Goal: Find specific page/section: Find specific page/section

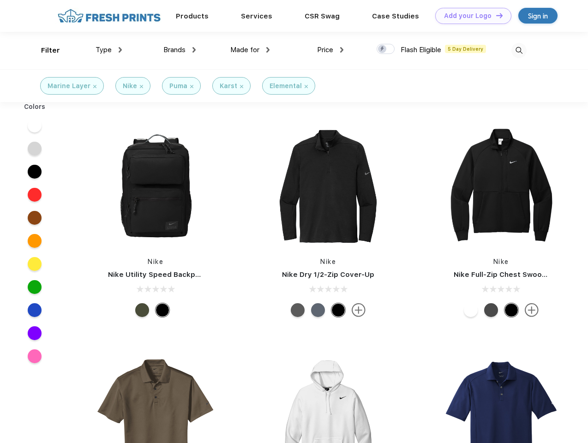
click at [470, 16] on link "Add your Logo Design Tool" at bounding box center [474, 16] width 76 height 16
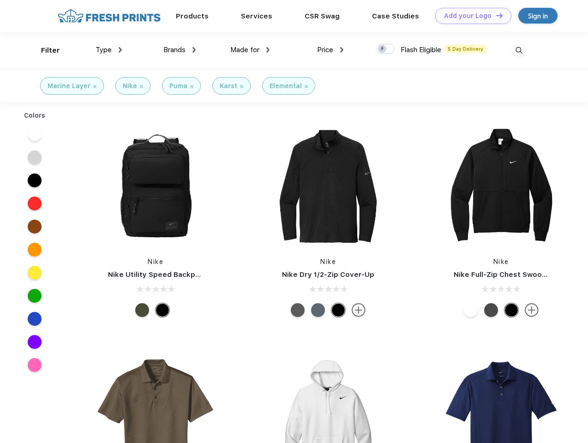
click at [0, 0] on div "Design Tool" at bounding box center [0, 0] width 0 height 0
click at [496, 15] on link "Add your Logo Design Tool" at bounding box center [474, 16] width 76 height 16
click at [44, 50] on div "Filter" at bounding box center [50, 50] width 19 height 11
click at [109, 50] on span "Type" at bounding box center [104, 50] width 16 height 8
click at [180, 50] on span "Brands" at bounding box center [174, 50] width 22 height 8
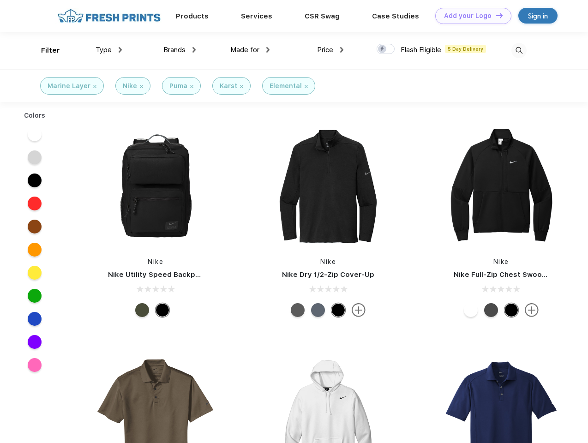
click at [250, 50] on span "Made for" at bounding box center [244, 50] width 29 height 8
click at [331, 50] on span "Price" at bounding box center [325, 50] width 16 height 8
click at [386, 49] on div at bounding box center [386, 49] width 18 height 10
click at [383, 49] on input "checkbox" at bounding box center [380, 46] width 6 height 6
click at [519, 50] on img at bounding box center [519, 50] width 15 height 15
